Goal: Check status: Check status

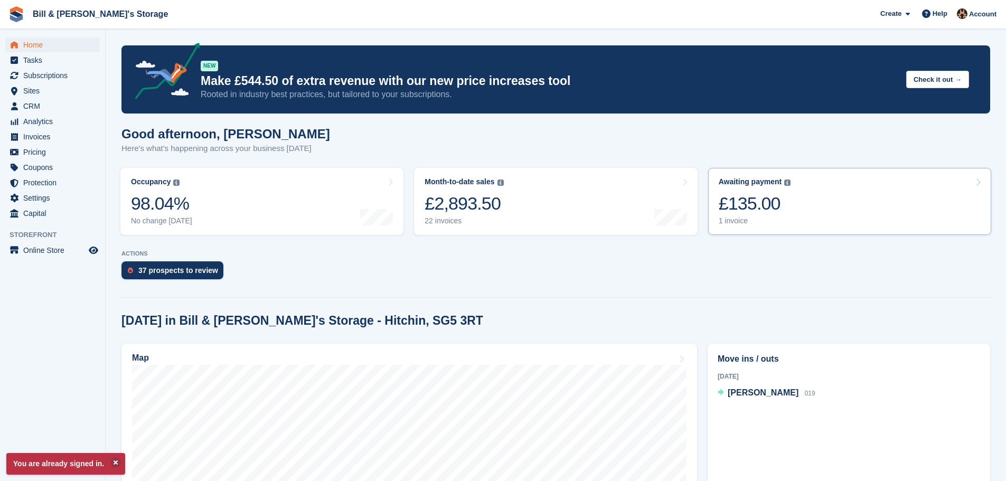
click at [778, 226] on link "Awaiting payment The total outstanding balance on all open invoices. £135.00 1 …" at bounding box center [849, 201] width 283 height 67
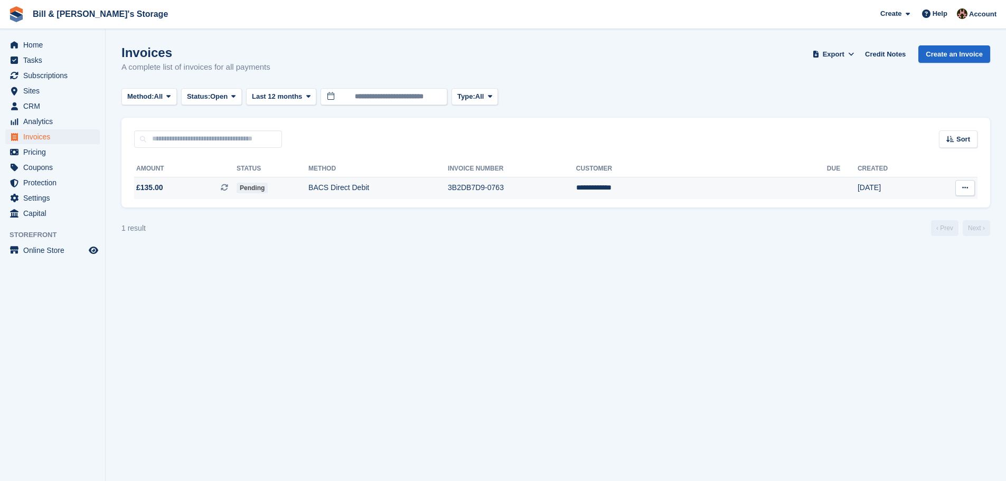
click at [373, 198] on td "BACS Direct Debit" at bounding box center [377, 188] width 139 height 22
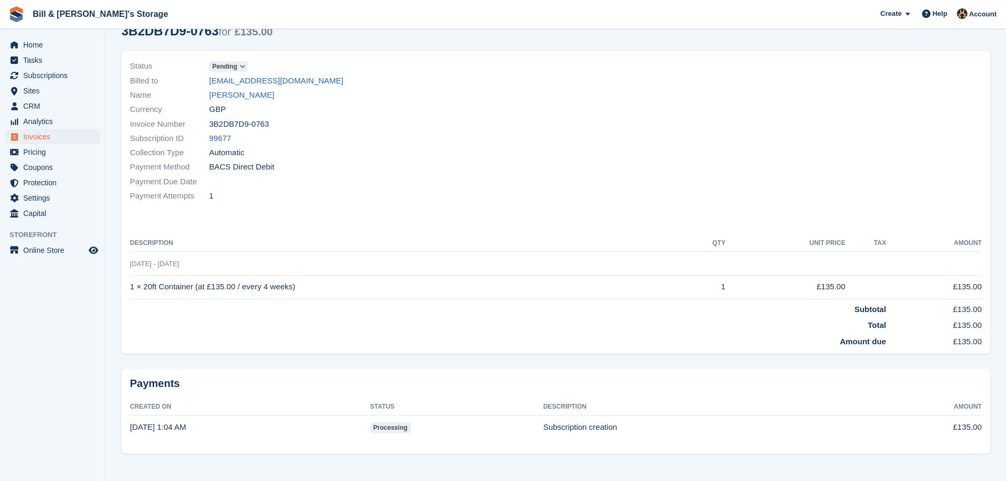
scroll to position [64, 0]
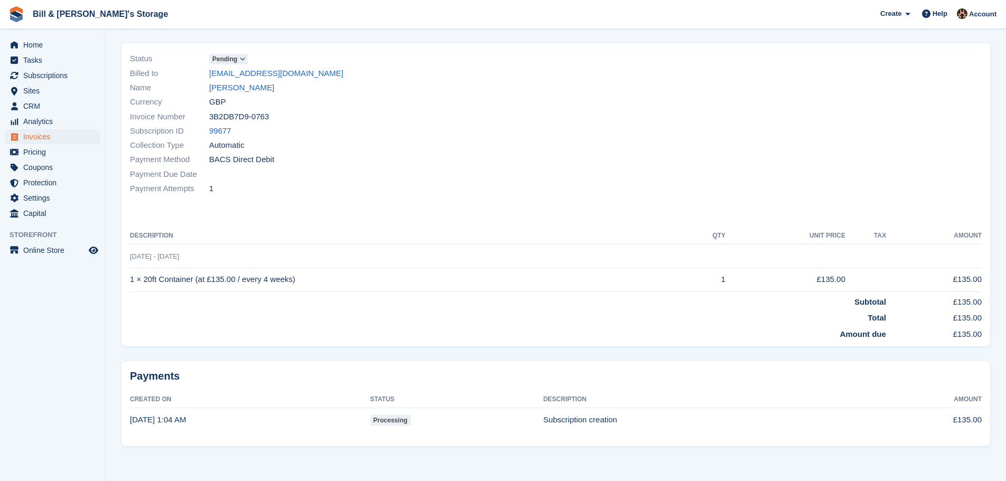
click at [239, 57] on span at bounding box center [243, 59] width 8 height 8
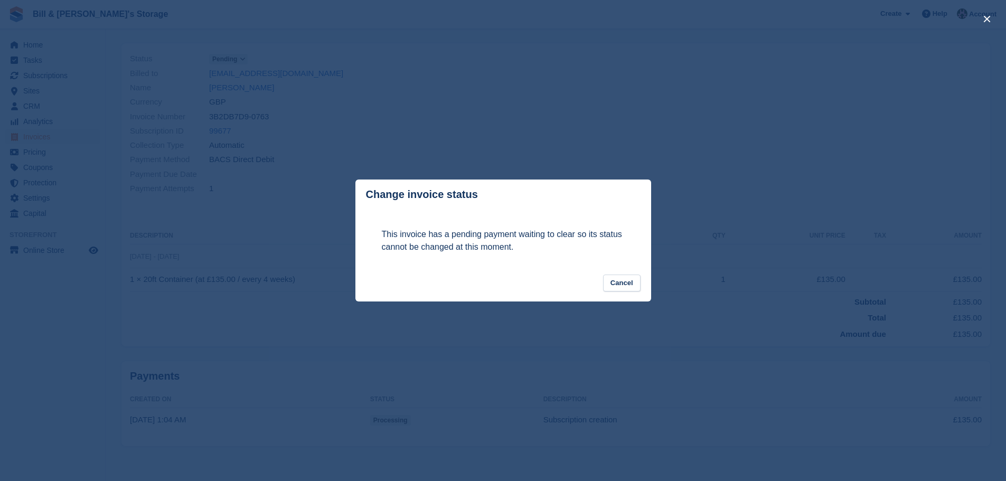
click at [826, 192] on div "close" at bounding box center [503, 240] width 1006 height 481
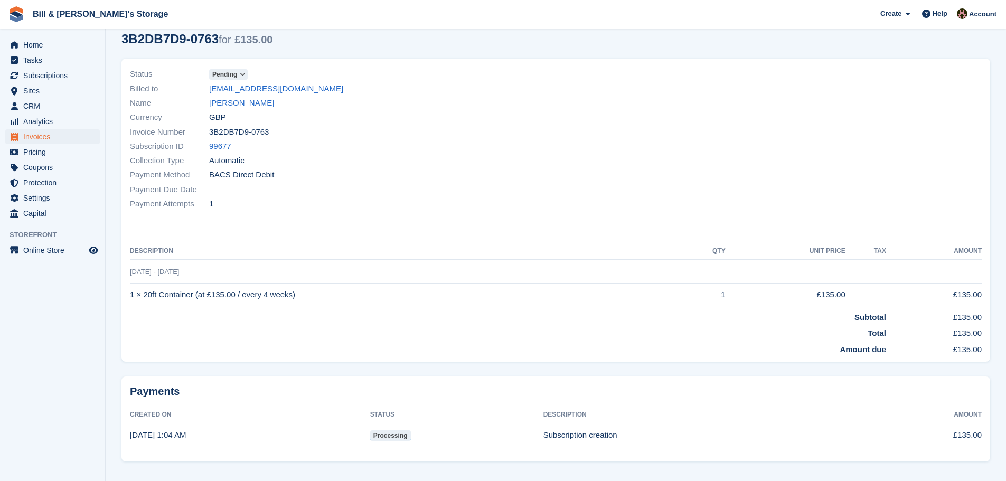
scroll to position [0, 0]
